Goal: Information Seeking & Learning: Understand process/instructions

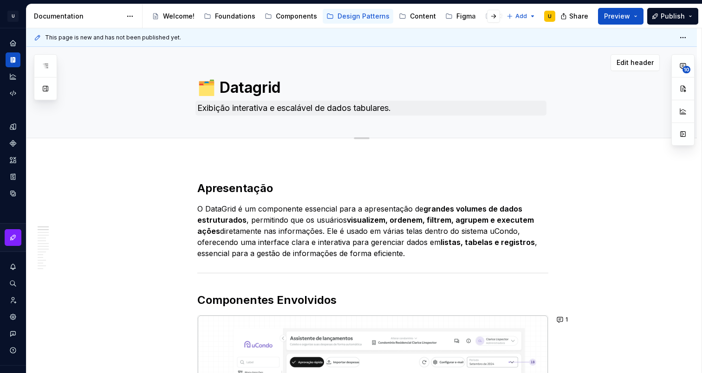
type textarea "*"
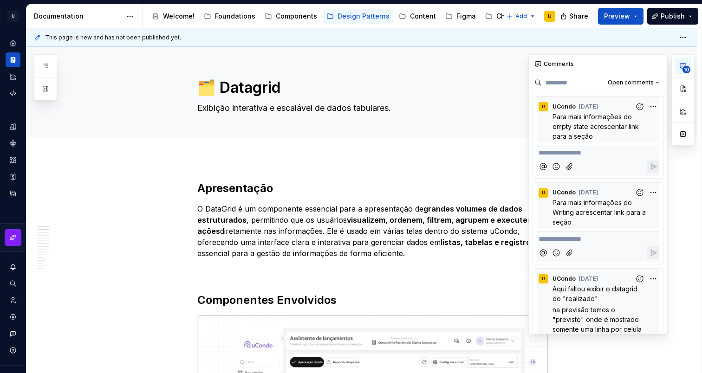
click at [682, 70] on button "10" at bounding box center [682, 66] width 17 height 17
click at [491, 158] on div "Add tab" at bounding box center [361, 148] width 670 height 20
click at [460, 195] on h2 "Apresentação" at bounding box center [372, 188] width 351 height 15
click at [654, 65] on button "button" at bounding box center [657, 64] width 13 height 13
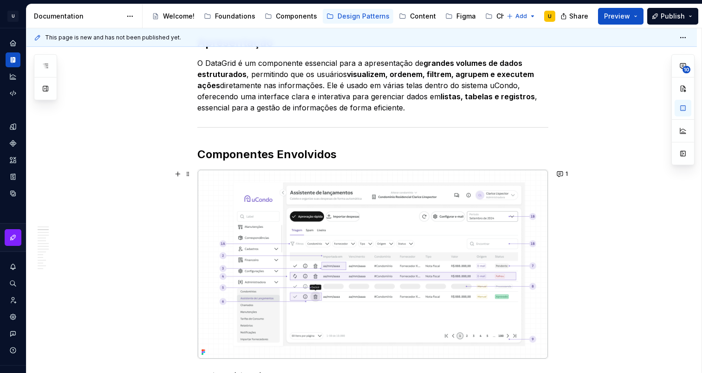
scroll to position [184, 0]
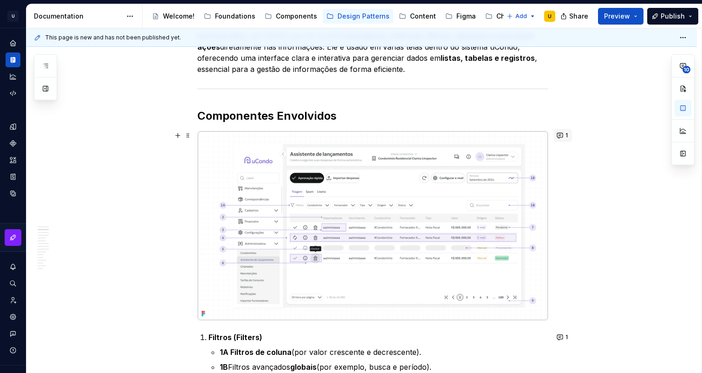
click at [566, 133] on button "1" at bounding box center [563, 135] width 18 height 13
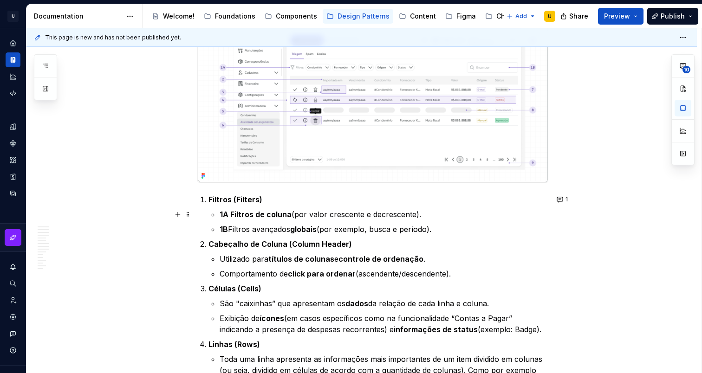
scroll to position [326, 0]
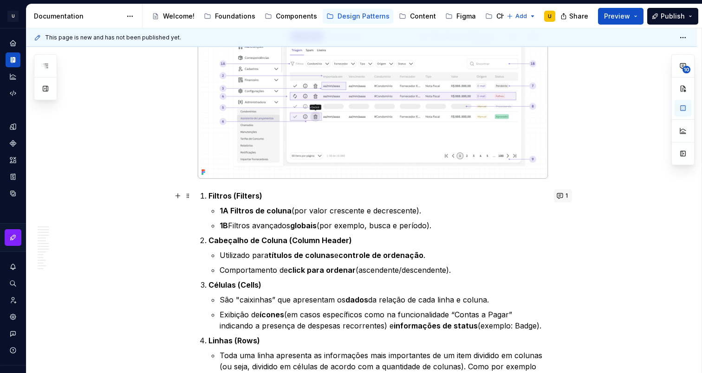
click at [568, 199] on span "1" at bounding box center [566, 195] width 2 height 7
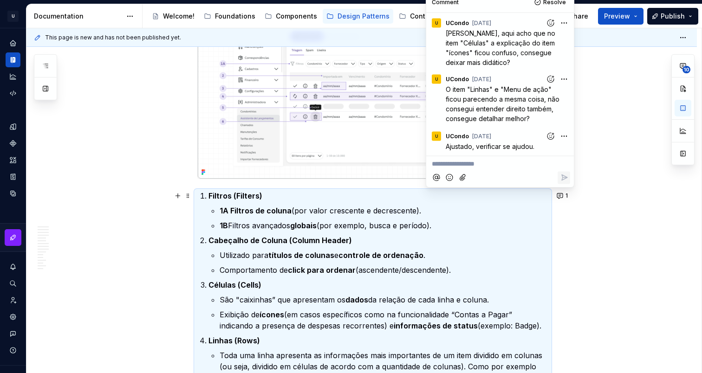
scroll to position [336, 0]
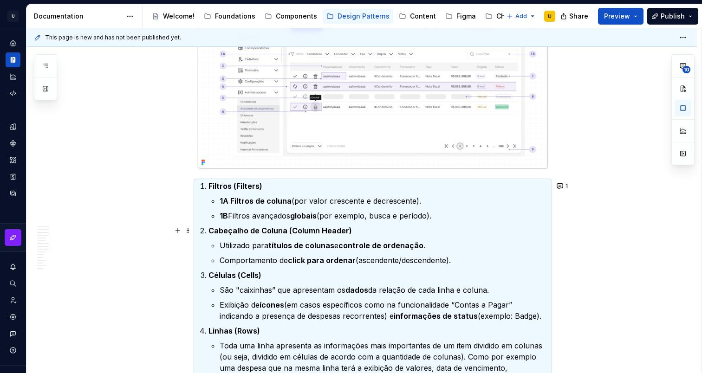
scroll to position [382, 0]
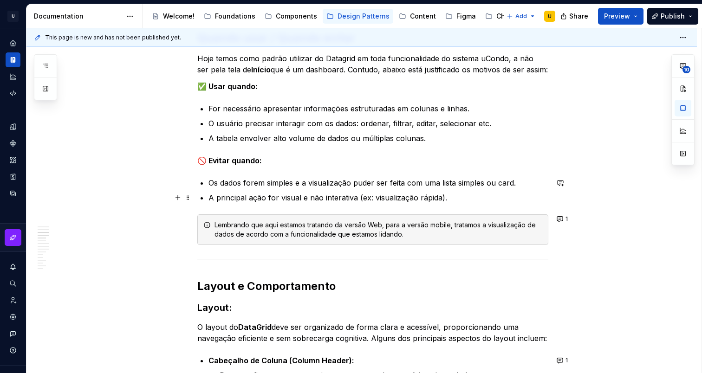
scroll to position [1015, 0]
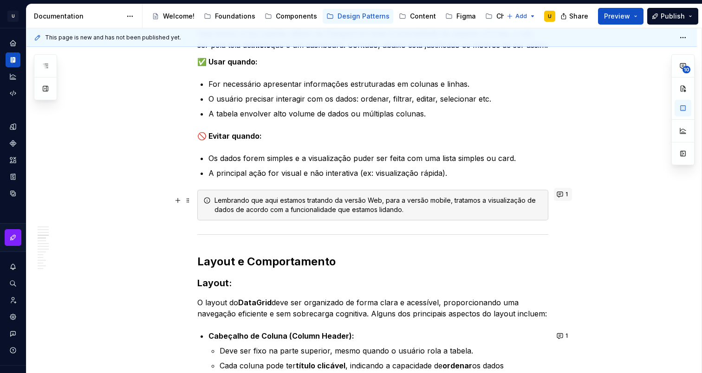
click at [564, 195] on button "1" at bounding box center [563, 194] width 18 height 13
click at [353, 171] on p "A principal ação for visual e não interativa (ex: visualização rápida)." at bounding box center [378, 173] width 340 height 11
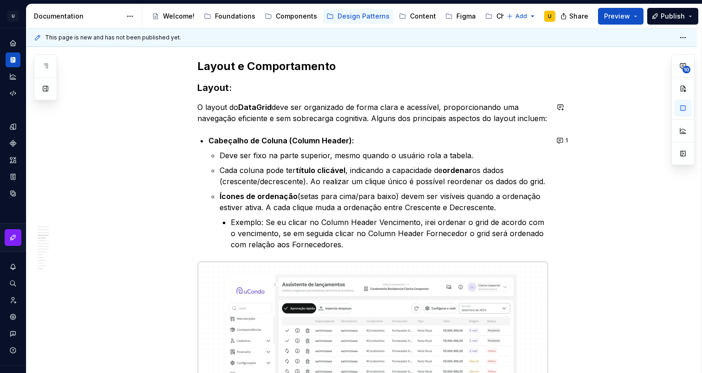
scroll to position [1212, 0]
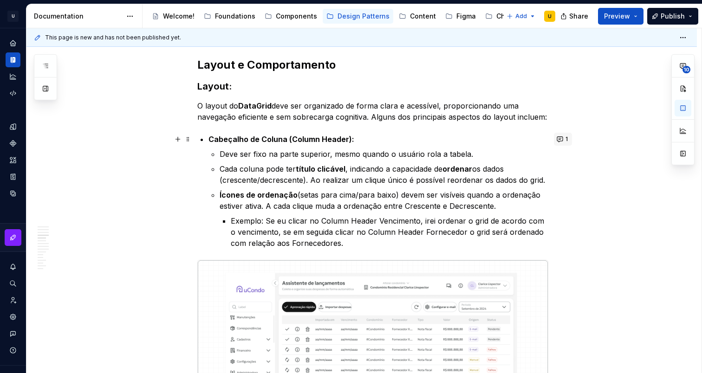
click at [565, 141] on button "1" at bounding box center [563, 139] width 18 height 13
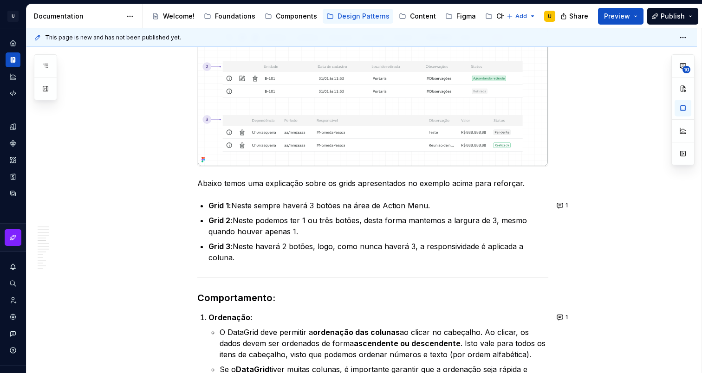
scroll to position [2488, 0]
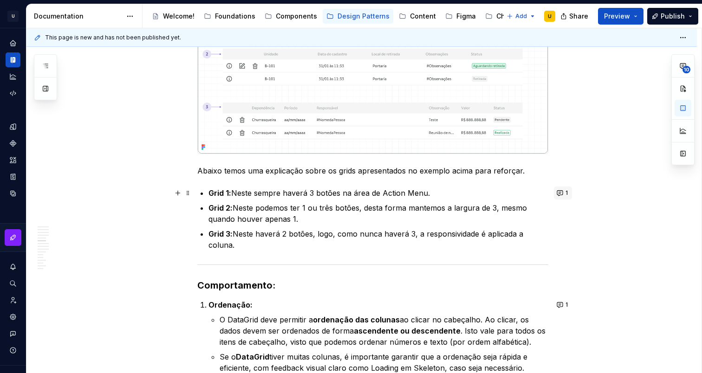
click at [569, 197] on button "1" at bounding box center [563, 193] width 18 height 13
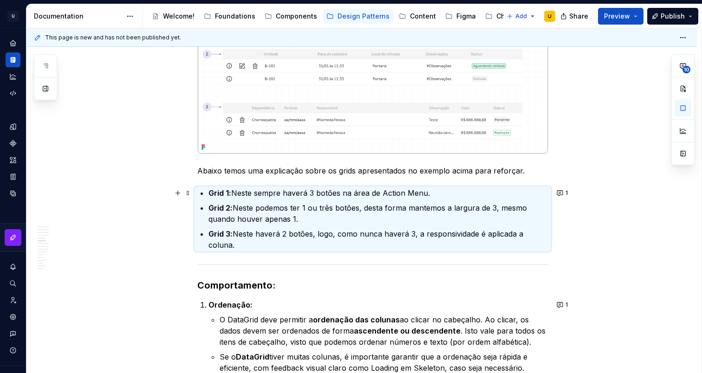
click at [567, 188] on button "1" at bounding box center [563, 193] width 18 height 13
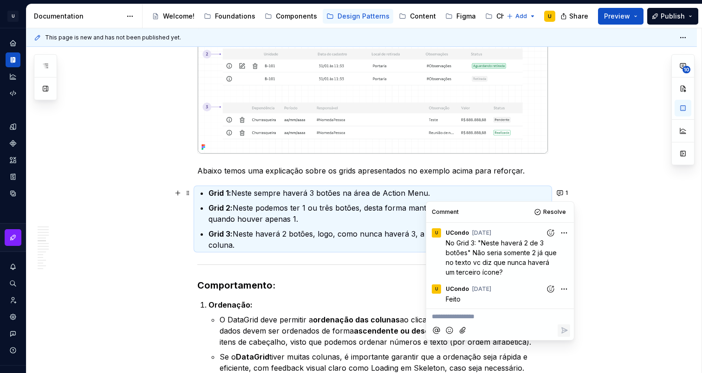
click at [128, 217] on div "This page is new and has not been published yet. 🗂️ Datagrid Exibição interativ…" at bounding box center [363, 200] width 675 height 345
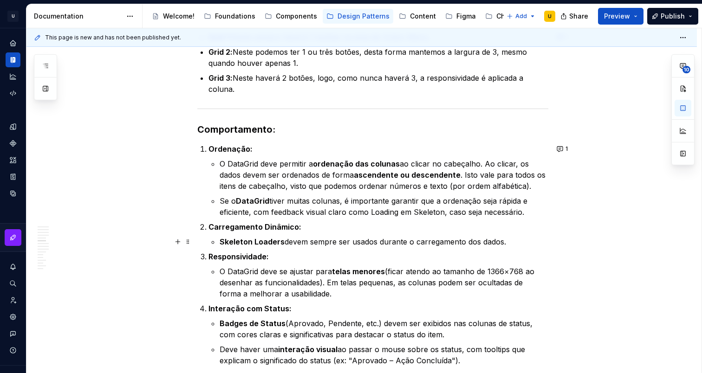
scroll to position [2682, 0]
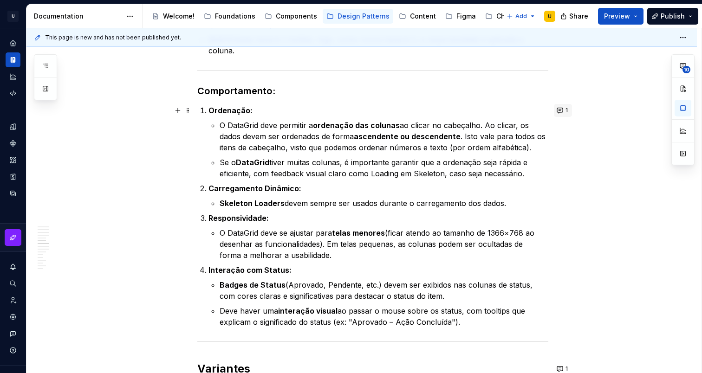
click at [564, 111] on button "1" at bounding box center [563, 110] width 18 height 13
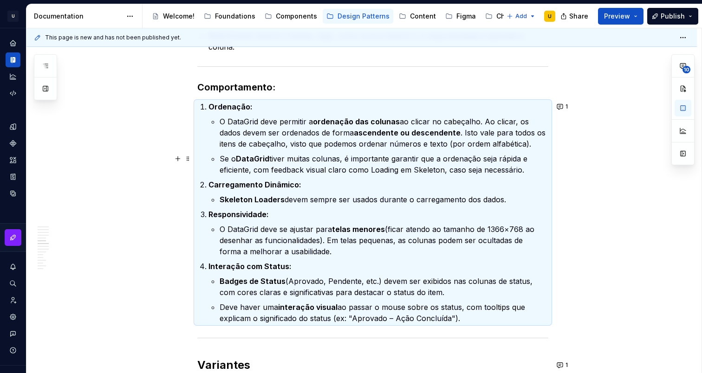
scroll to position [2690, 0]
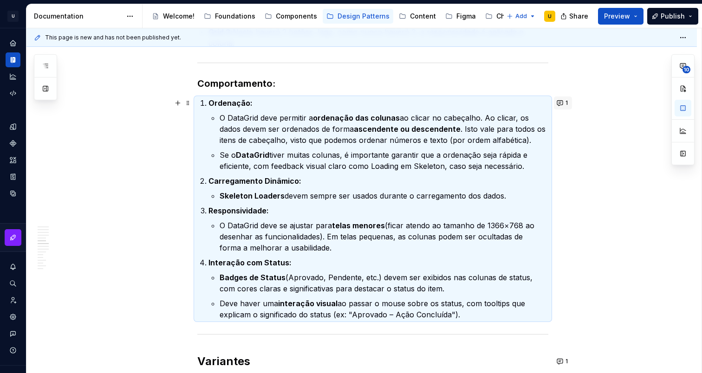
click at [567, 107] on button "1" at bounding box center [563, 103] width 18 height 13
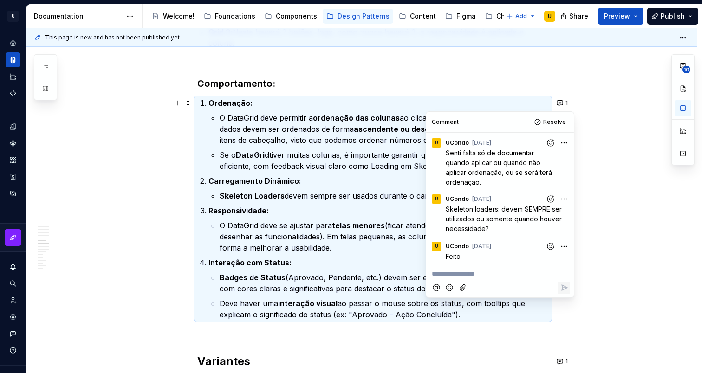
click at [231, 143] on p "O DataGrid deve permitir a ordenação das colunas ao clicar no cabeçalho. Ao cli…" at bounding box center [384, 128] width 329 height 33
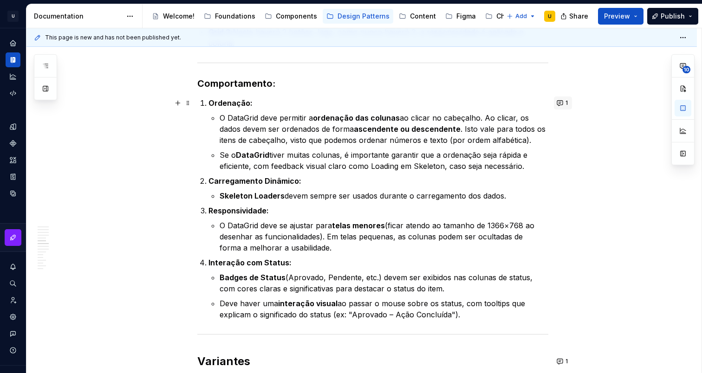
click at [564, 109] on button "1" at bounding box center [563, 103] width 18 height 13
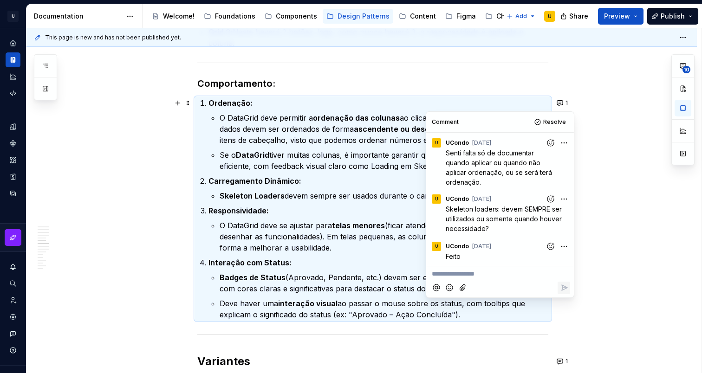
click at [221, 161] on li "Ordenação: O DataGrid deve permitir a ordenação das colunas ao clicar no cabeça…" at bounding box center [378, 134] width 340 height 74
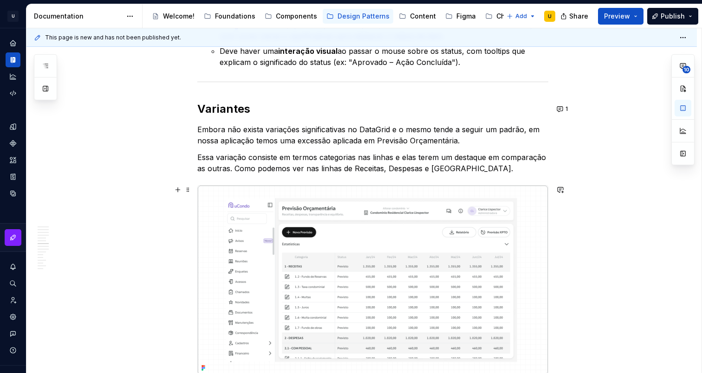
scroll to position [2974, 0]
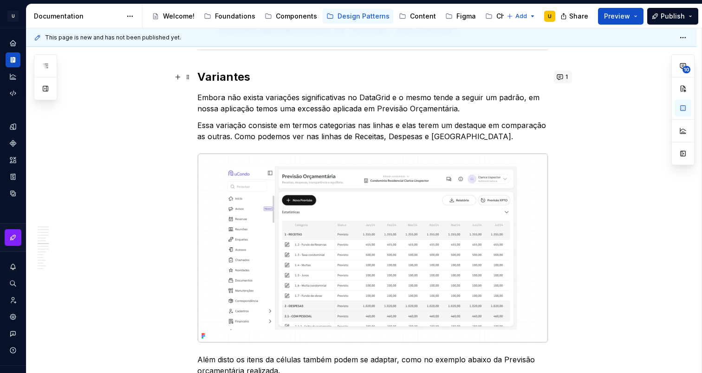
click at [564, 80] on button "1" at bounding box center [563, 77] width 18 height 13
click at [227, 125] on p "Essa variação consiste em termos categorias nas linhas e elas terem um destaque…" at bounding box center [372, 131] width 351 height 22
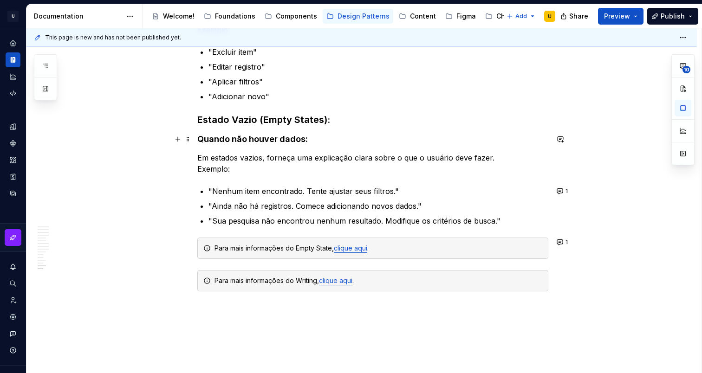
scroll to position [4164, 0]
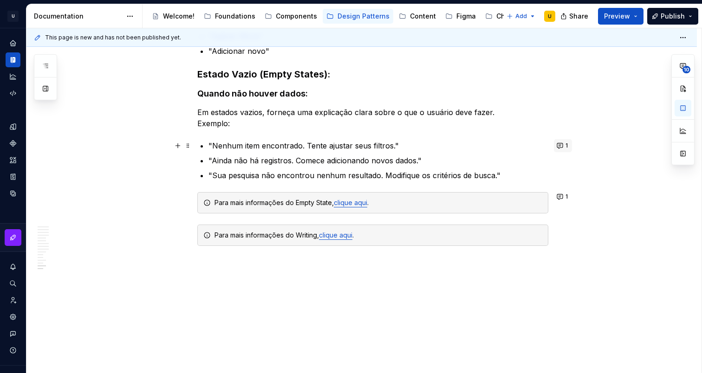
click at [567, 145] on button "1" at bounding box center [563, 145] width 18 height 13
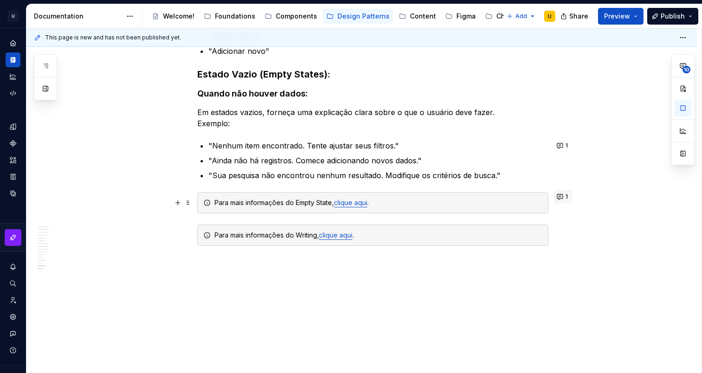
click at [563, 195] on button "1" at bounding box center [563, 196] width 18 height 13
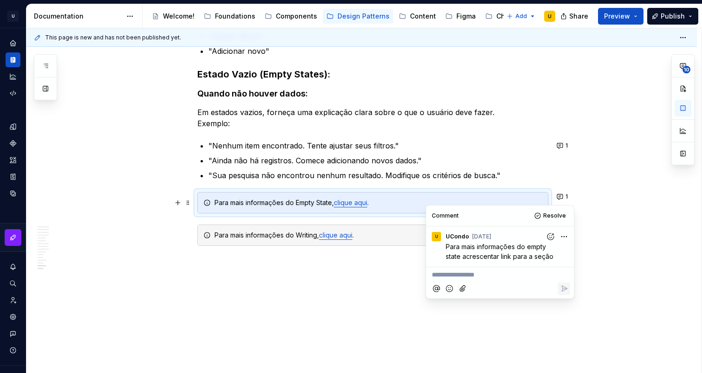
click at [631, 246] on div "This page is new and has not been published yet. 🗂️ Datagrid Exibição interativ…" at bounding box center [363, 200] width 675 height 345
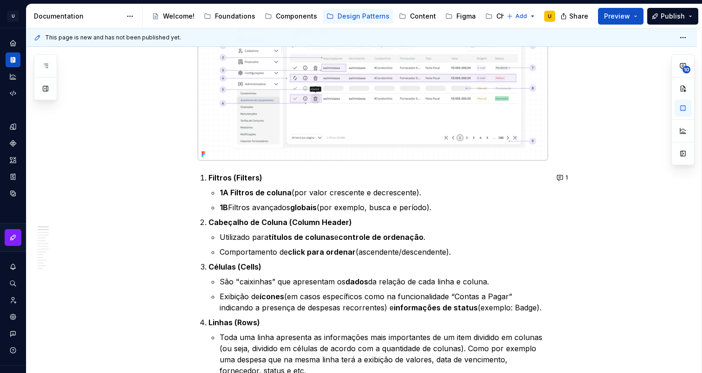
scroll to position [0, 0]
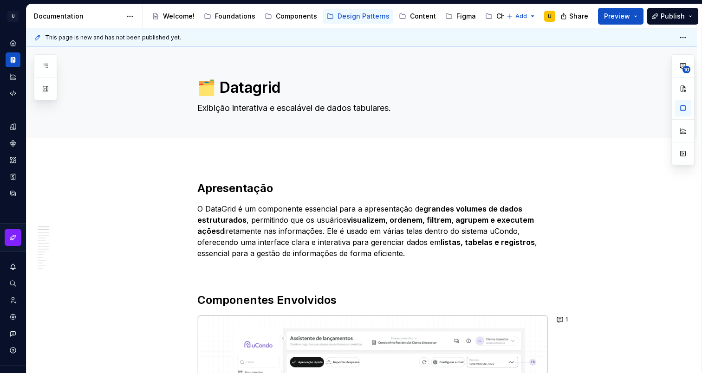
type textarea "*"
